Goal: Information Seeking & Learning: Learn about a topic

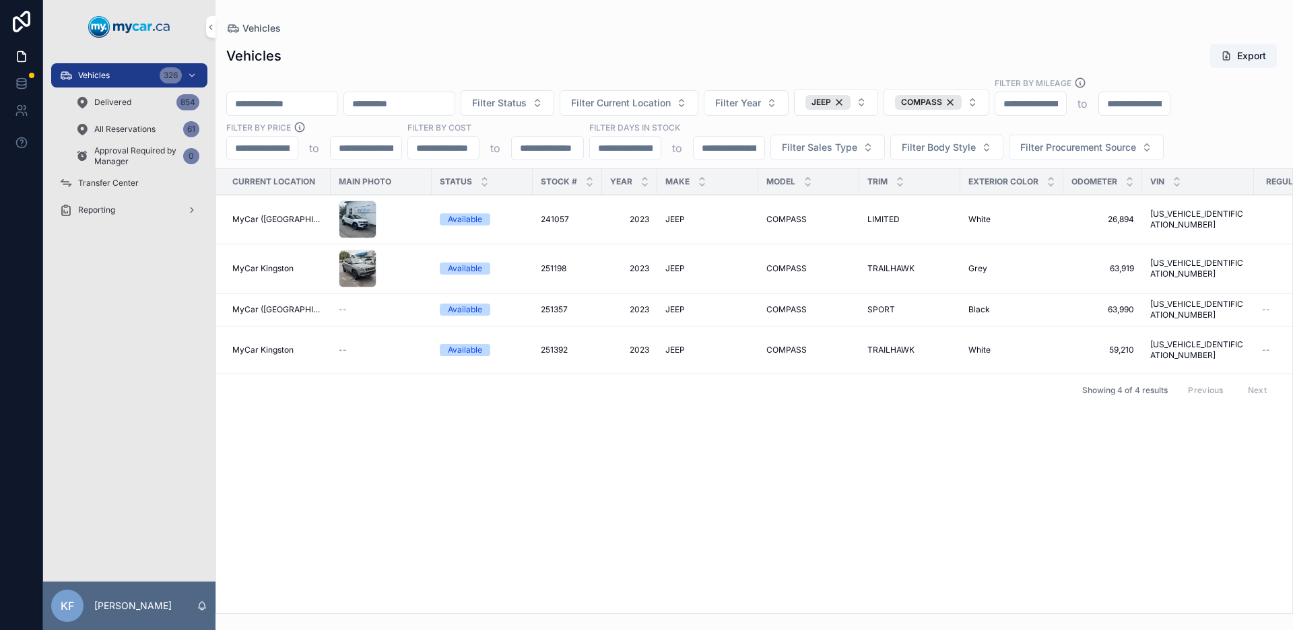
scroll to position [0, 352]
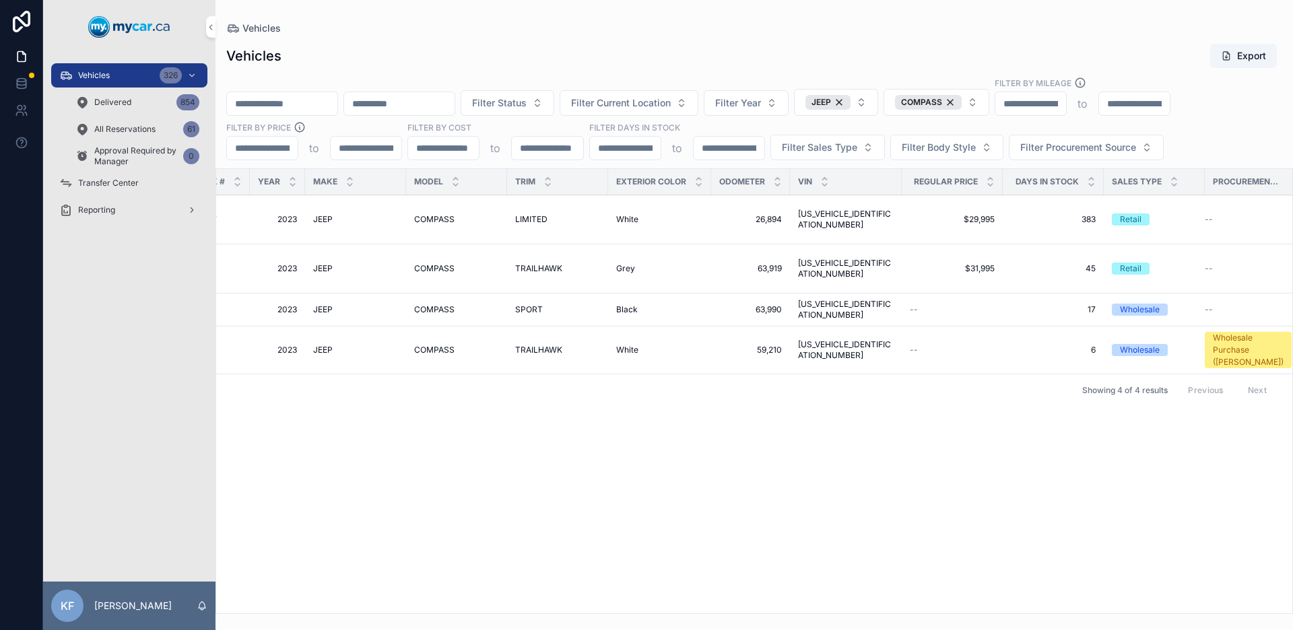
click at [124, 79] on div "Vehicles 326" at bounding box center [129, 76] width 140 height 22
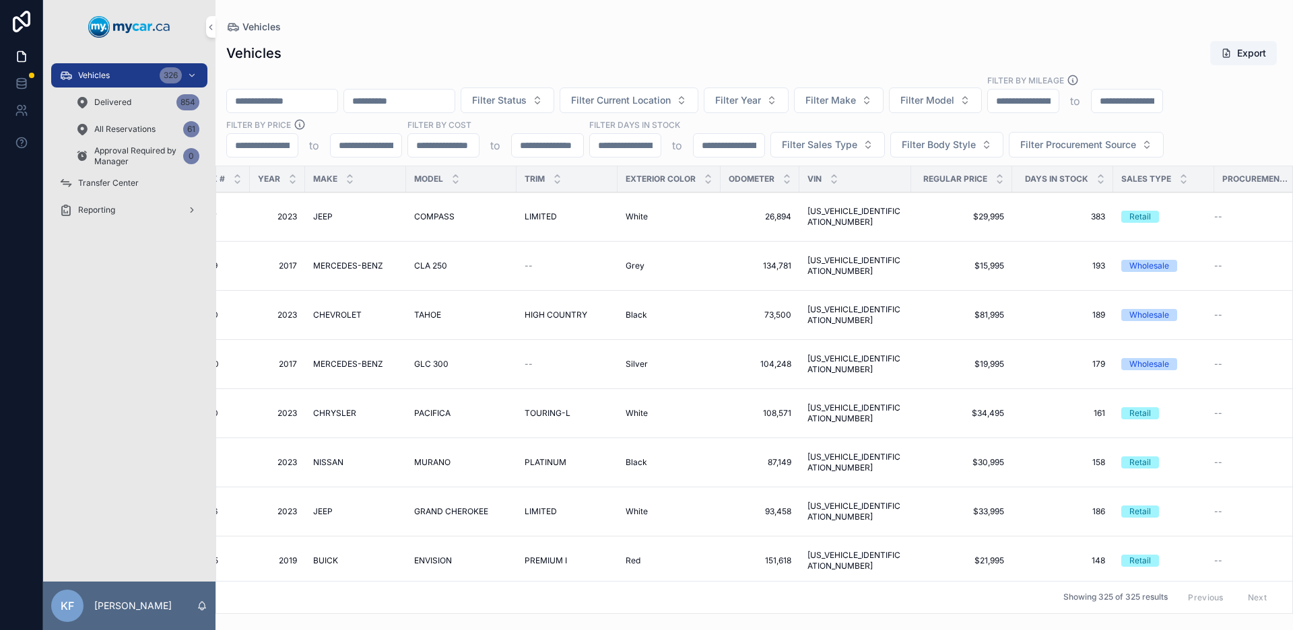
click at [856, 106] on span "Filter Make" at bounding box center [830, 100] width 51 height 13
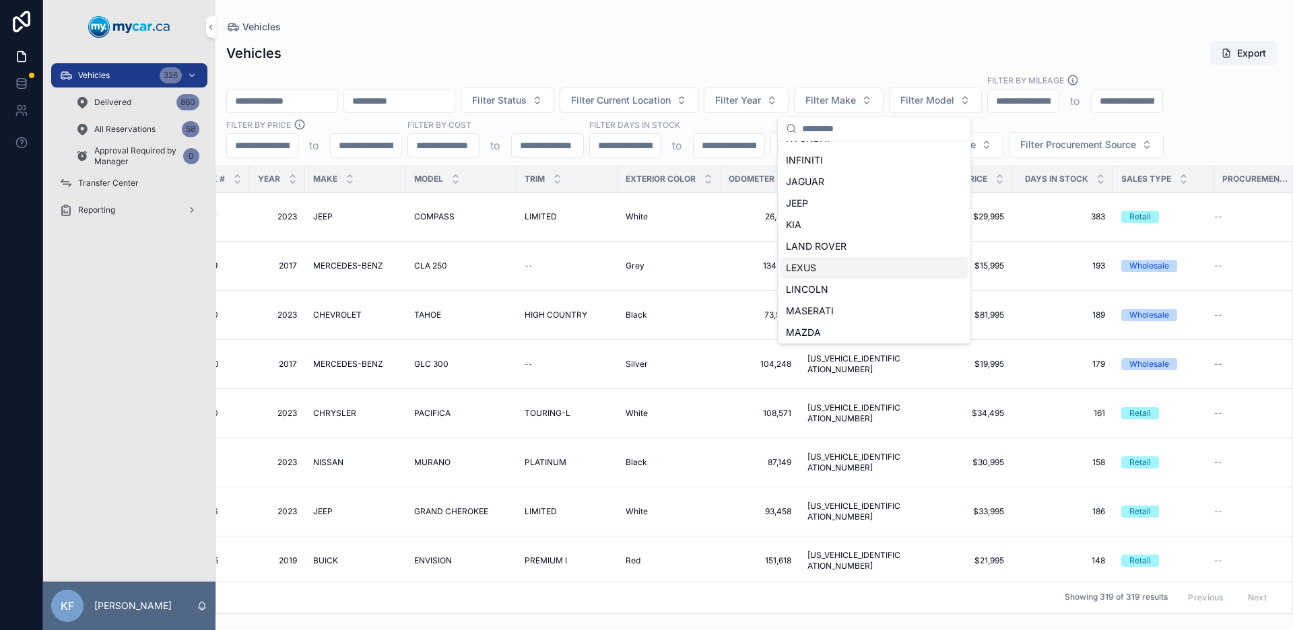
click at [819, 268] on div "LEXUS" at bounding box center [874, 268] width 187 height 22
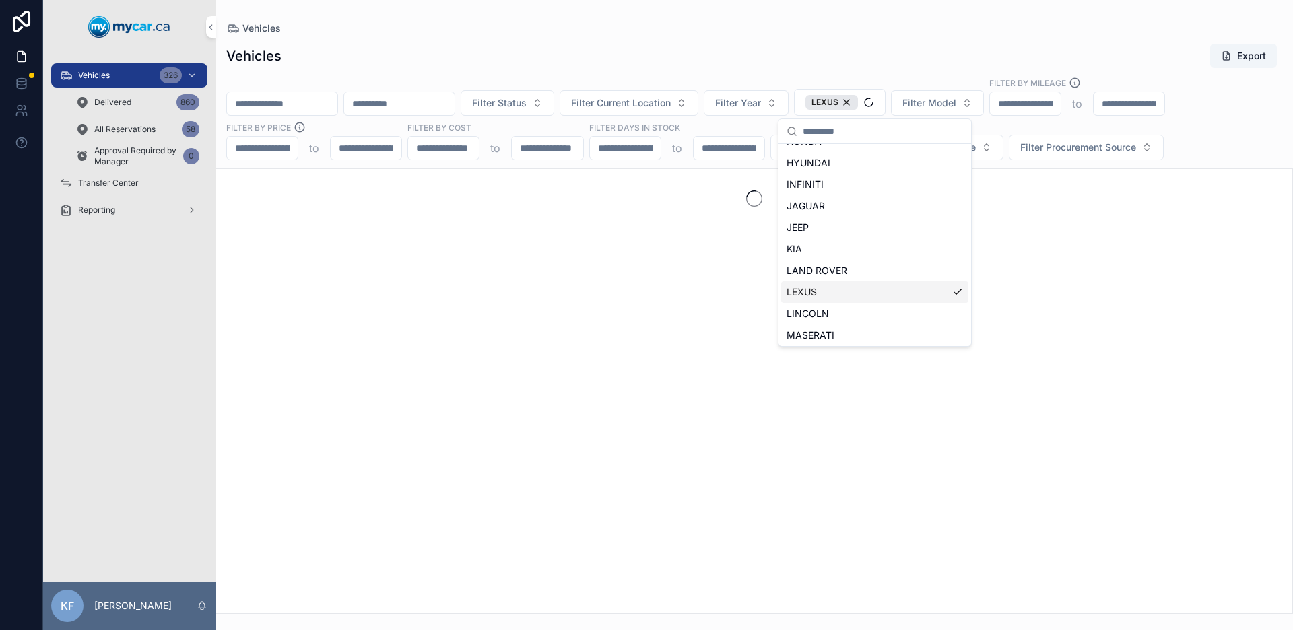
scroll to position [339, 0]
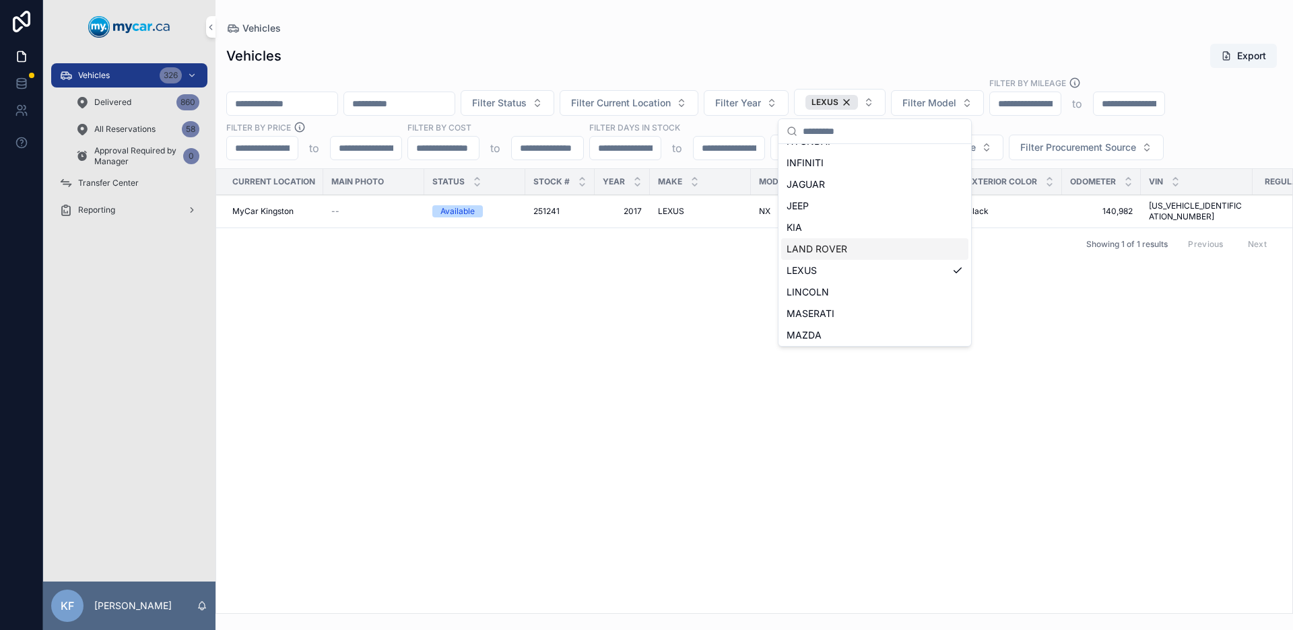
click at [698, 48] on div "Vehicles Export" at bounding box center [754, 56] width 1056 height 26
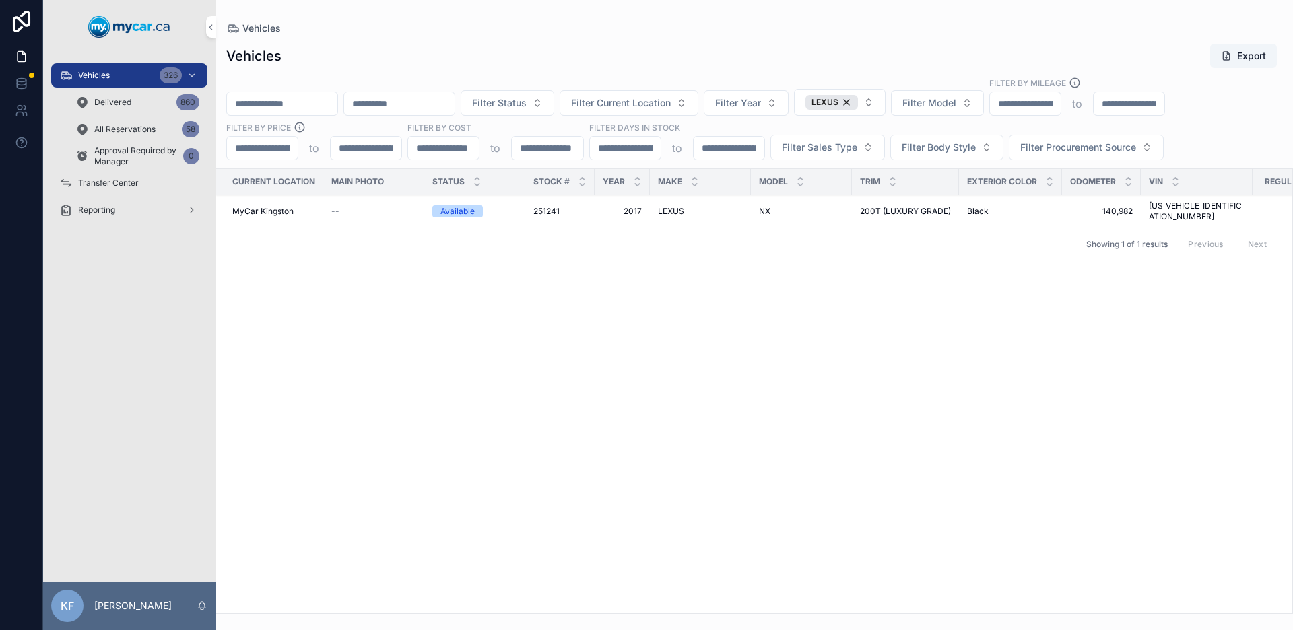
click at [461, 206] on div "Available" at bounding box center [457, 211] width 34 height 12
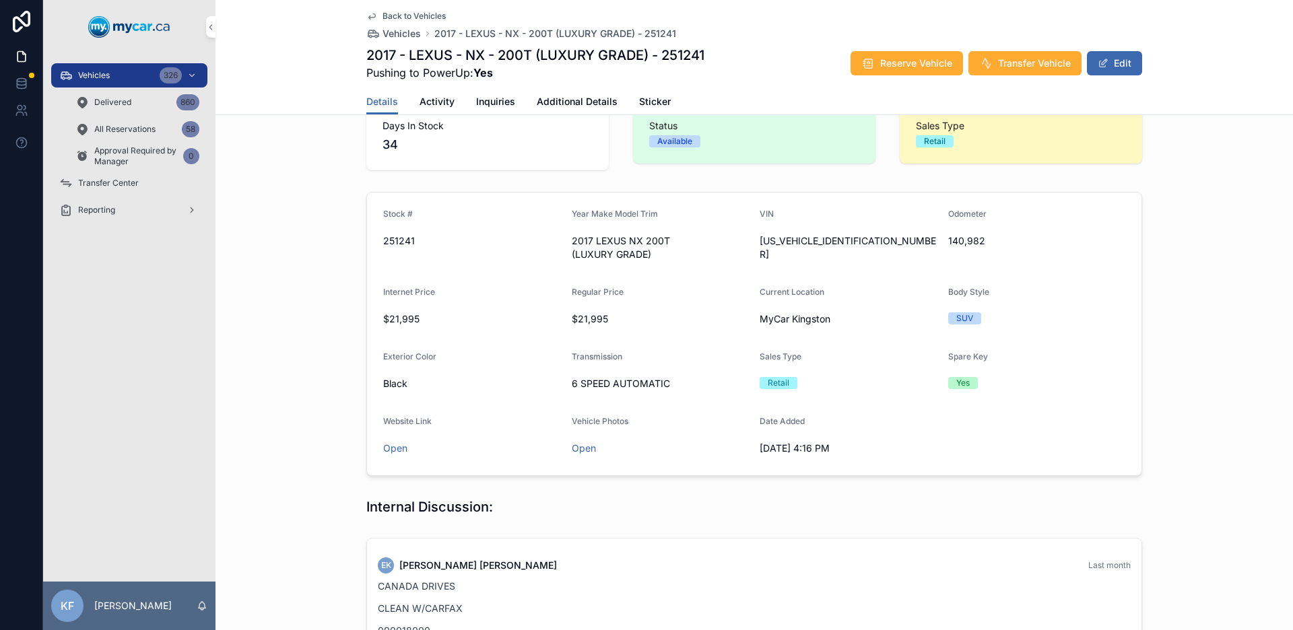
scroll to position [27, 0]
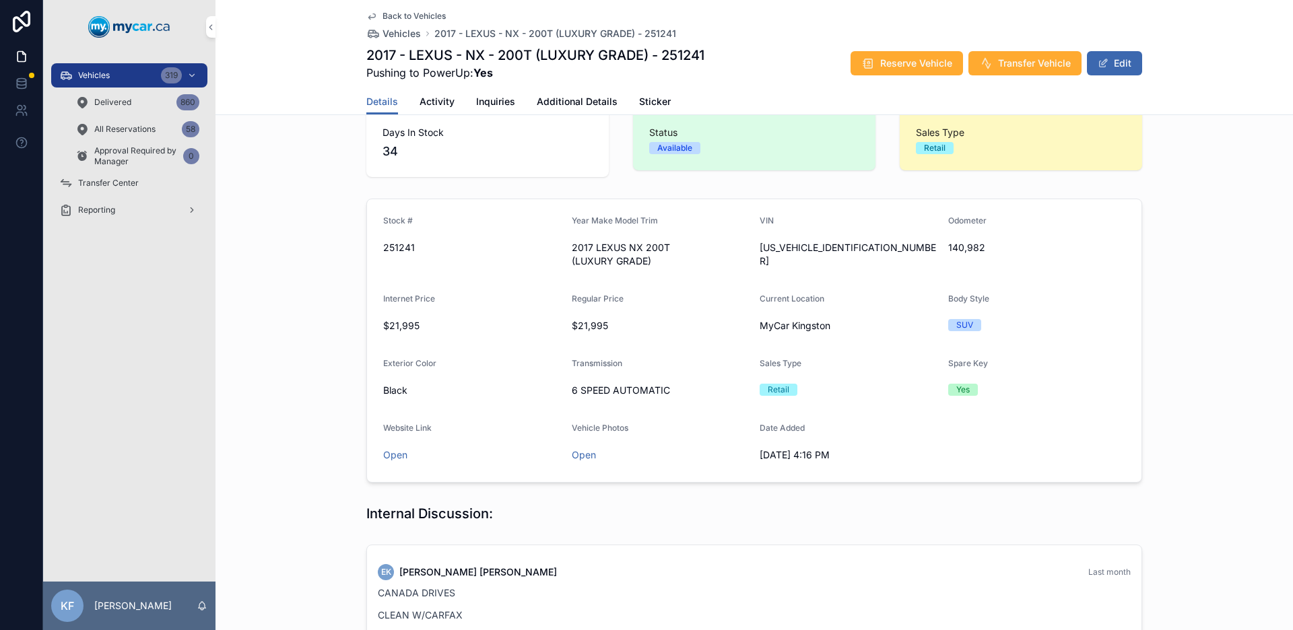
click at [98, 75] on span "Vehicles" at bounding box center [94, 75] width 32 height 11
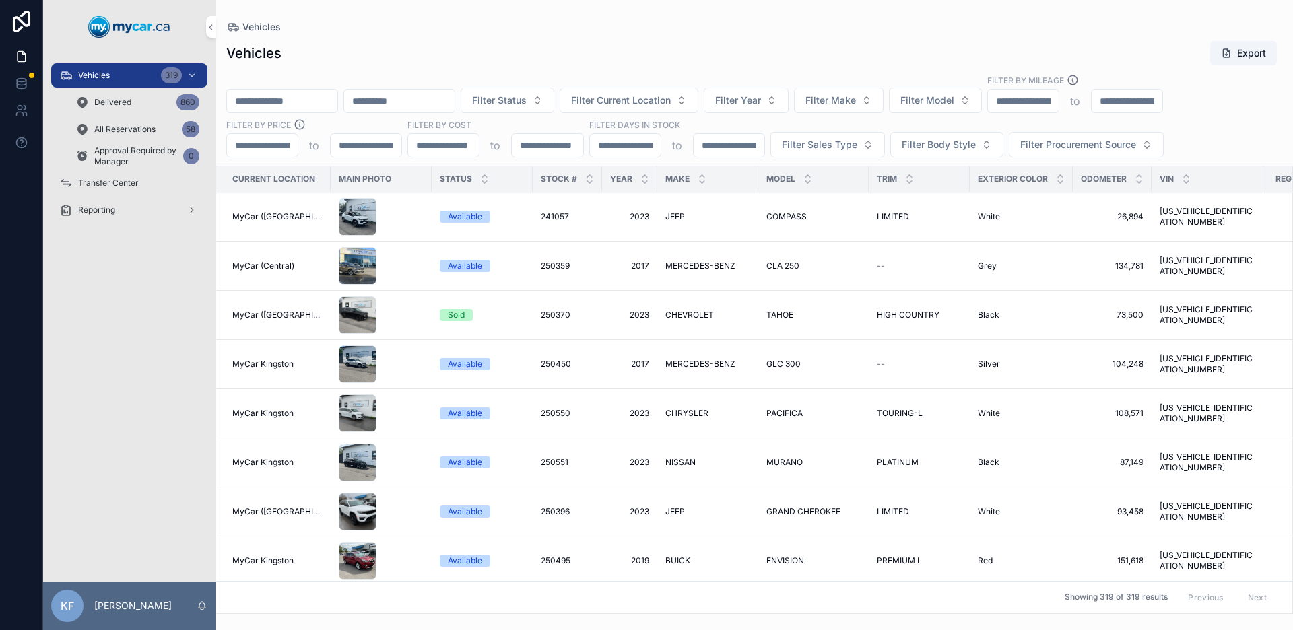
click at [951, 98] on span "Filter Model" at bounding box center [927, 100] width 54 height 13
type input "*********"
click at [926, 155] on span "SILVERADO" at bounding box center [908, 154] width 53 height 13
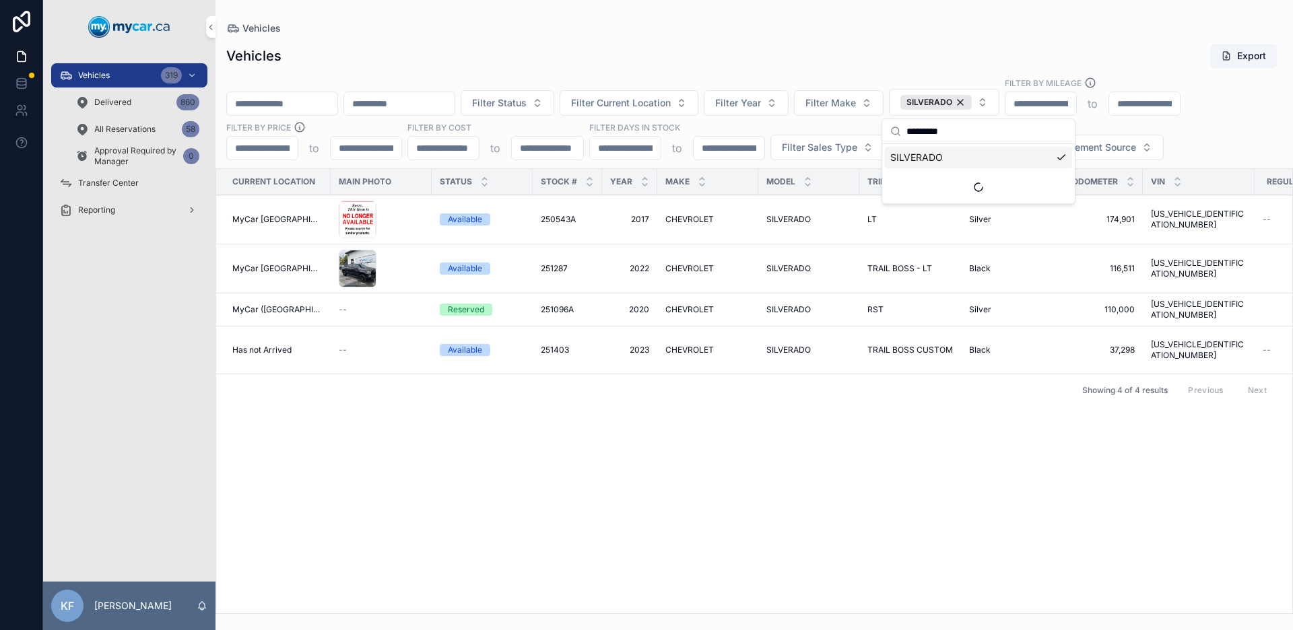
click at [457, 459] on div "Current Location Main Photo Status Stock # Year Make Model Trim Exterior Color …" at bounding box center [754, 391] width 1076 height 444
click at [482, 271] on div "Available" at bounding box center [482, 269] width 85 height 12
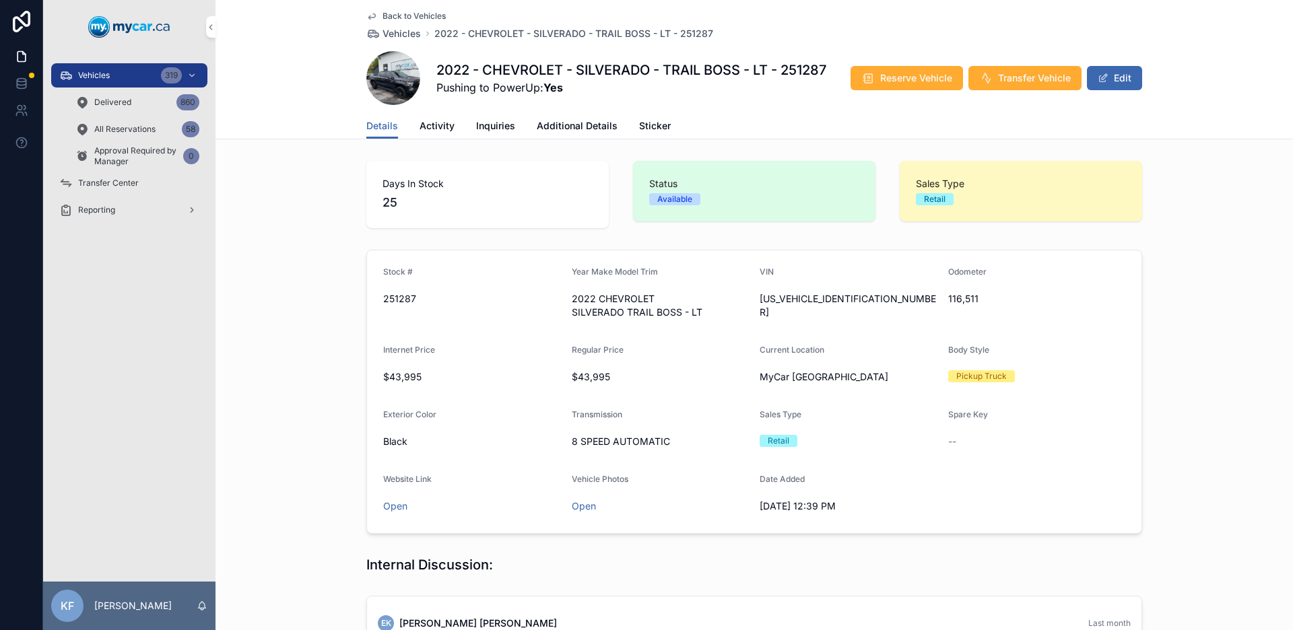
click at [849, 295] on span "[US_VEHICLE_IDENTIFICATION_NUMBER]" at bounding box center [849, 305] width 178 height 27
click at [0, 0] on icon "scrollable content" at bounding box center [0, 0] width 0 height 0
